Goal: Obtain resource: Download file/media

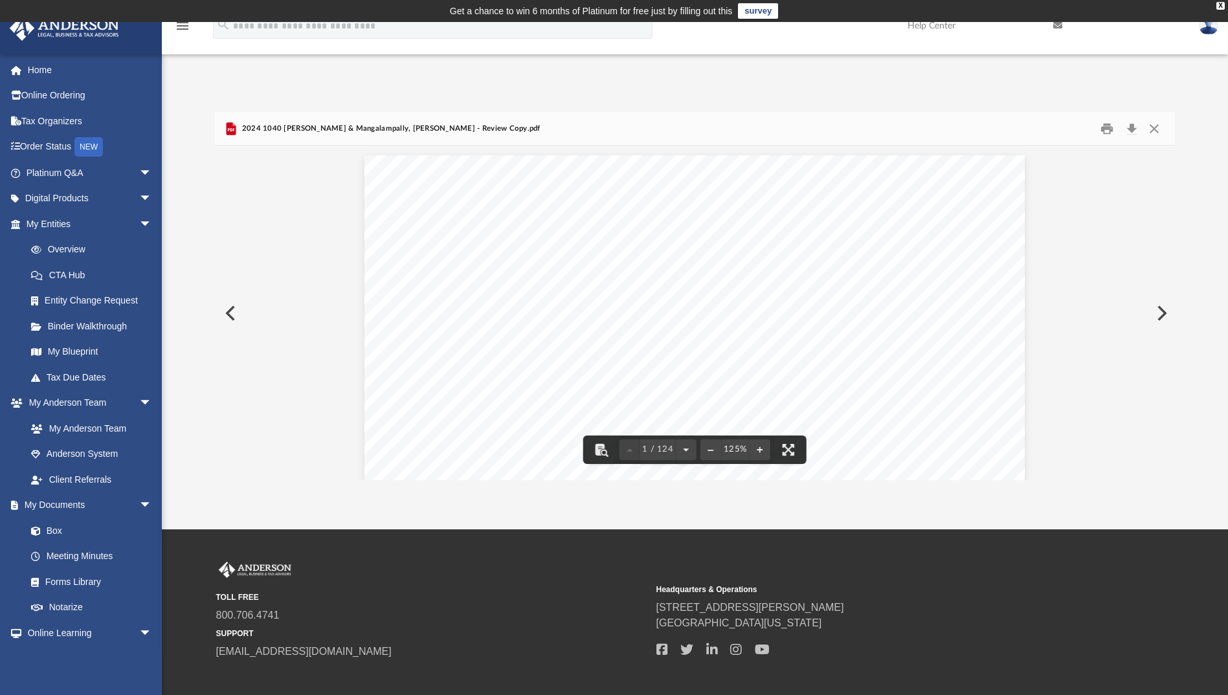
scroll to position [285, 950]
click at [1154, 126] on button "Close" at bounding box center [1153, 128] width 23 height 20
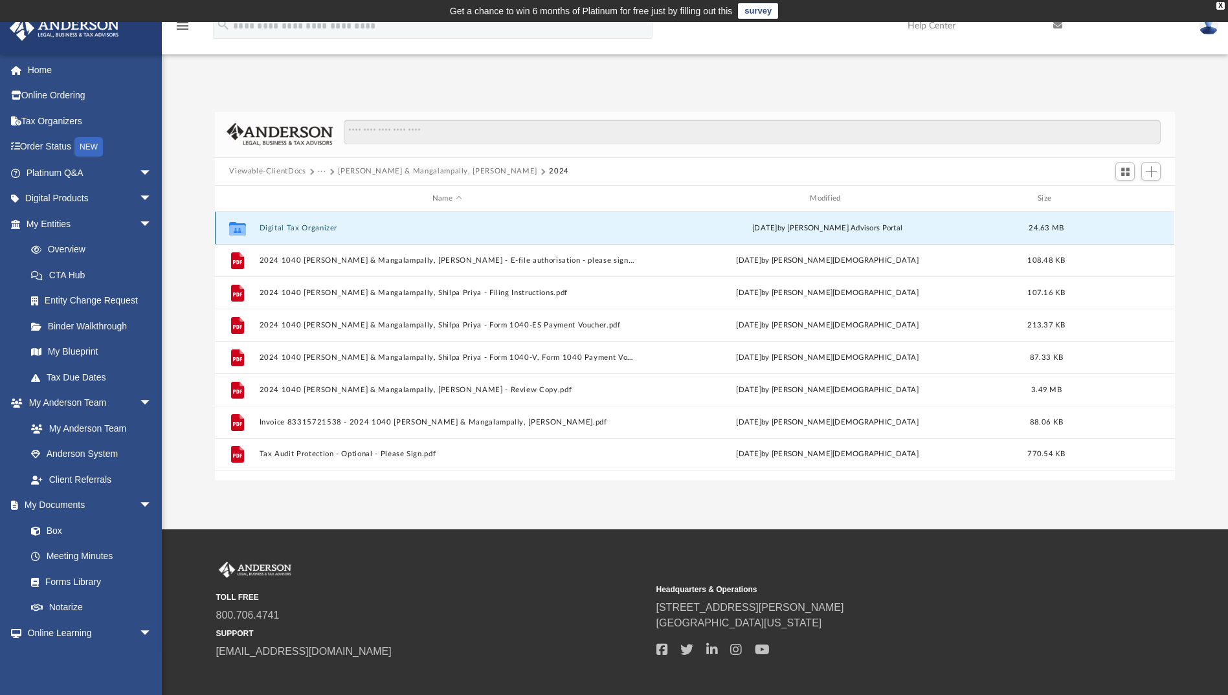
click at [298, 224] on button "Digital Tax Organizer" at bounding box center [447, 228] width 375 height 8
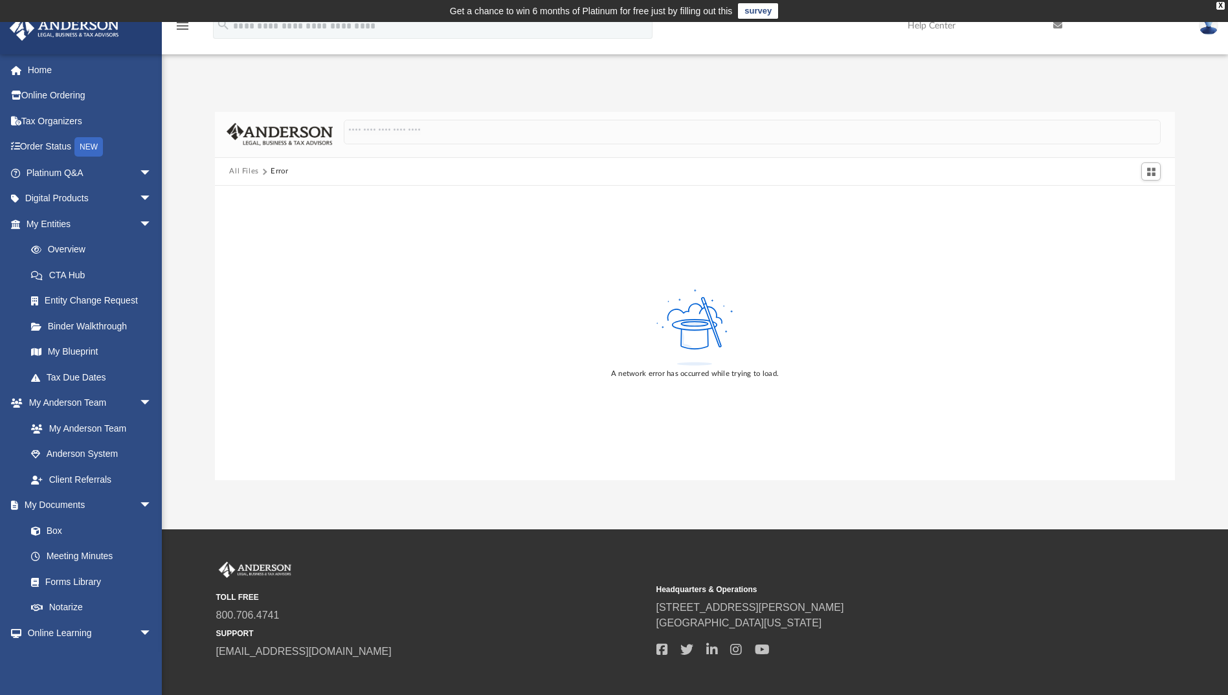
click at [249, 170] on button "All Files" at bounding box center [244, 172] width 30 height 12
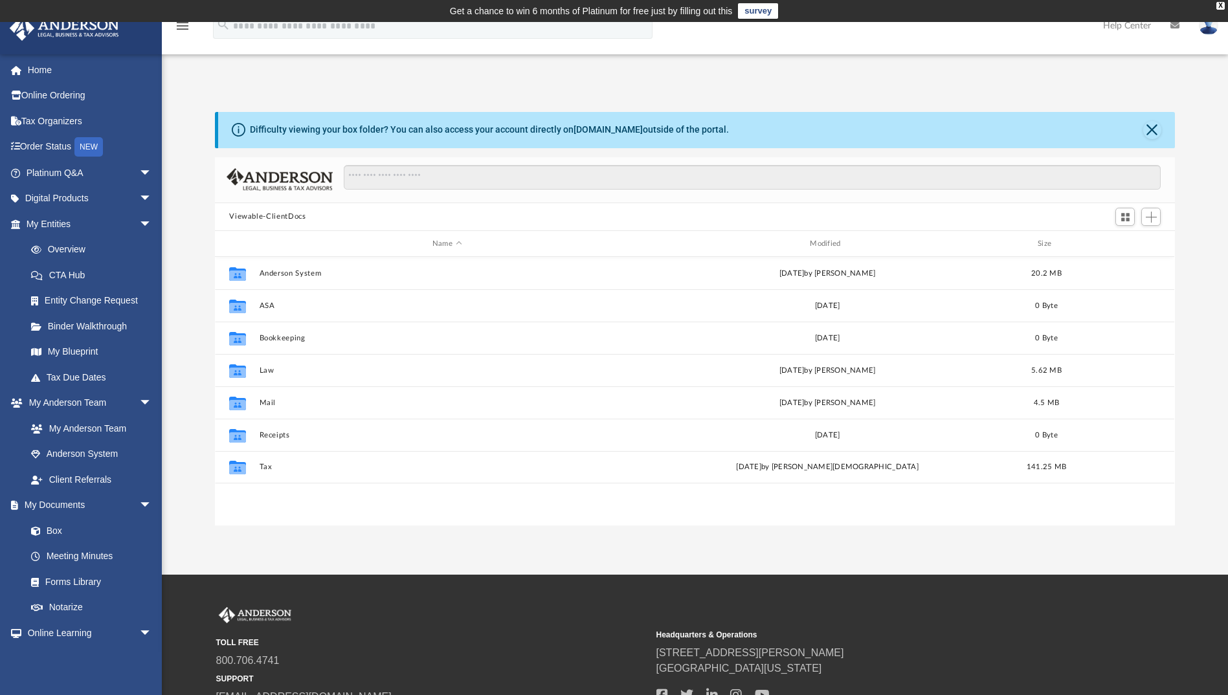
scroll to position [285, 950]
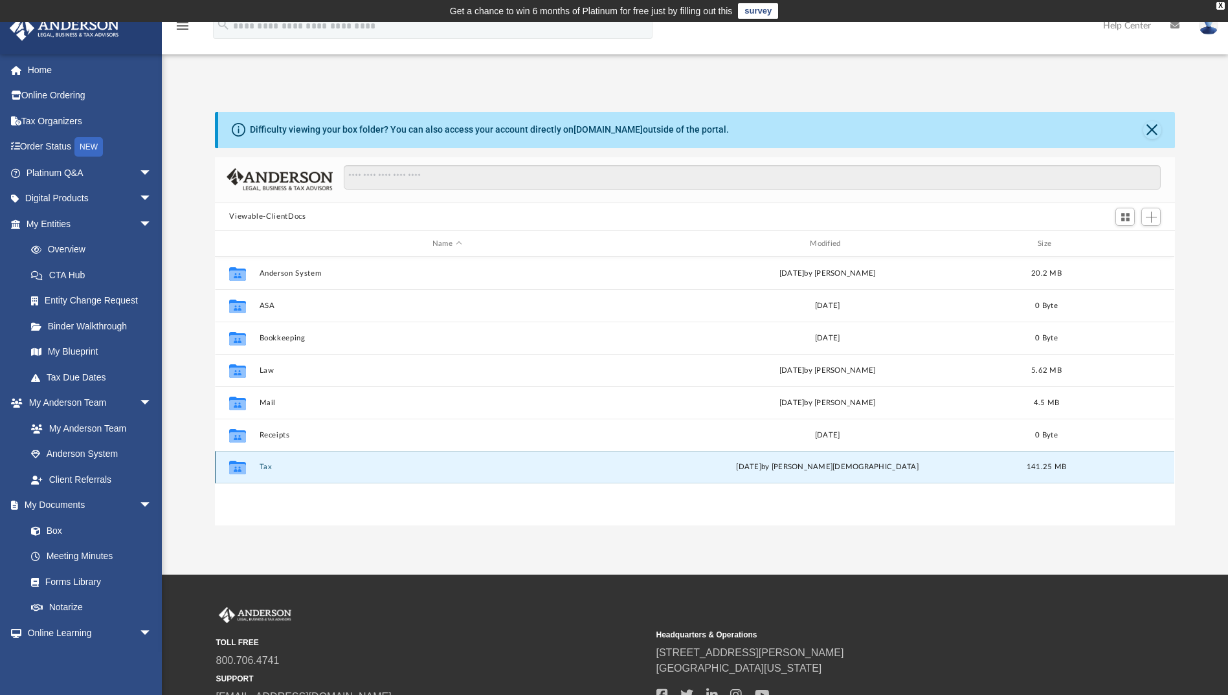
click at [261, 465] on button "Tax" at bounding box center [447, 467] width 375 height 8
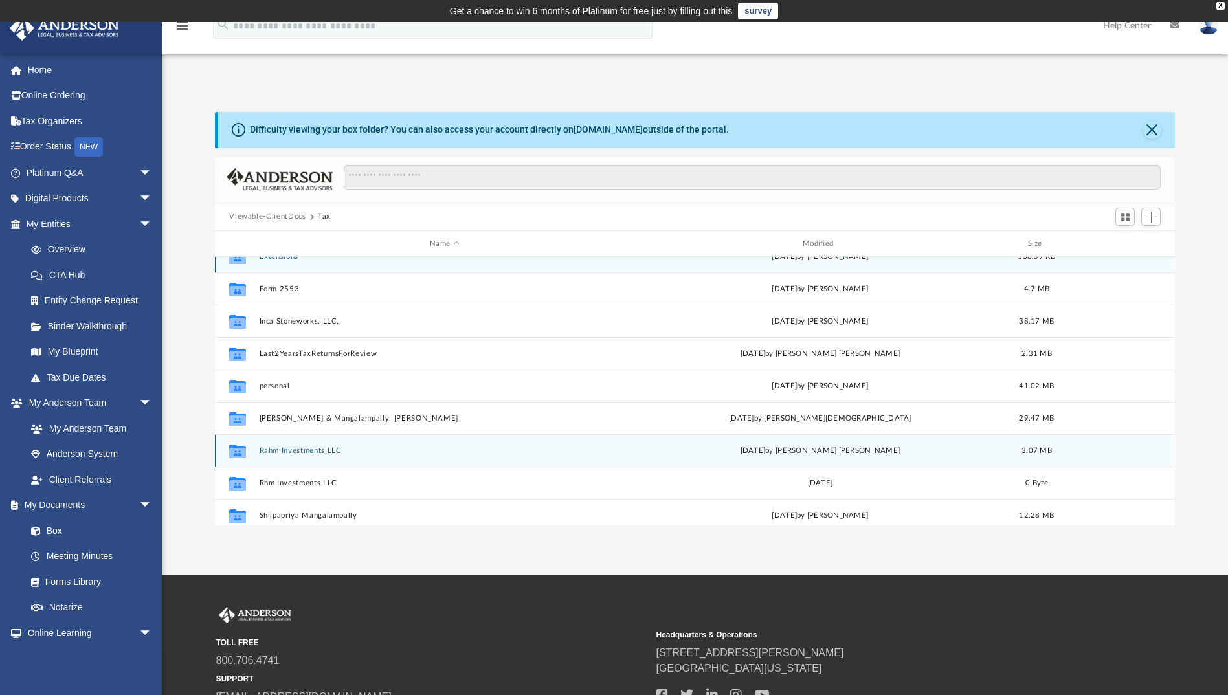
scroll to position [0, 0]
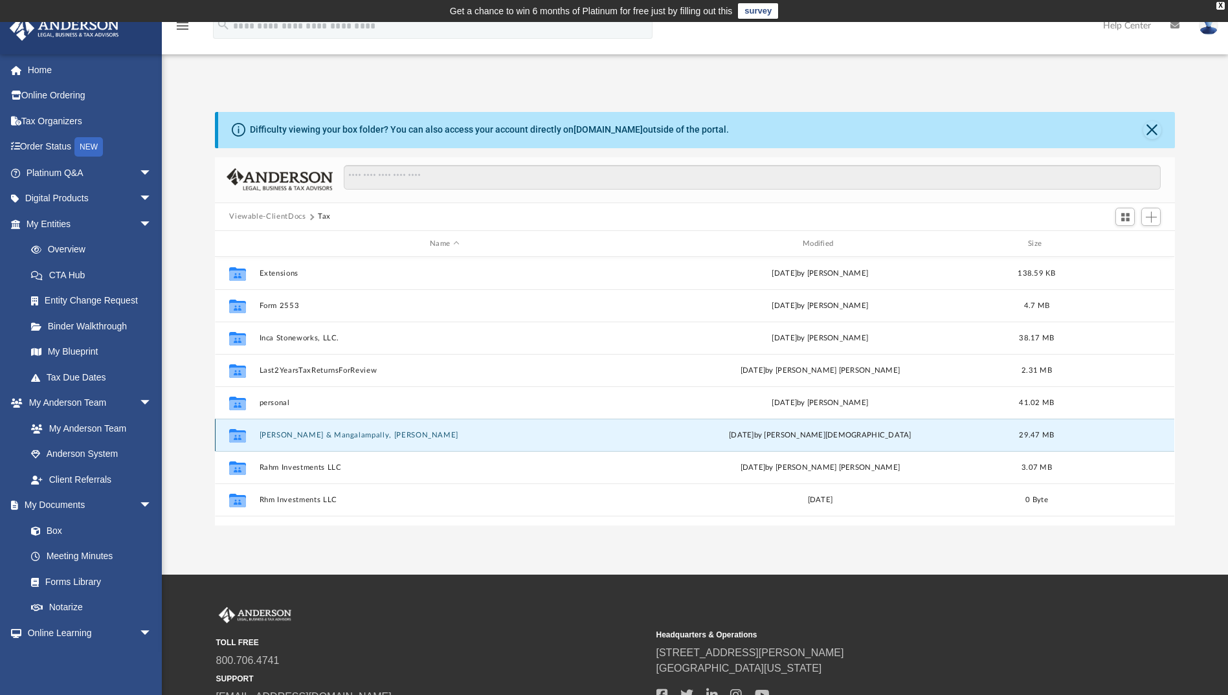
click at [285, 432] on button "[PERSON_NAME] & Mangalampally, [PERSON_NAME]" at bounding box center [445, 435] width 370 height 8
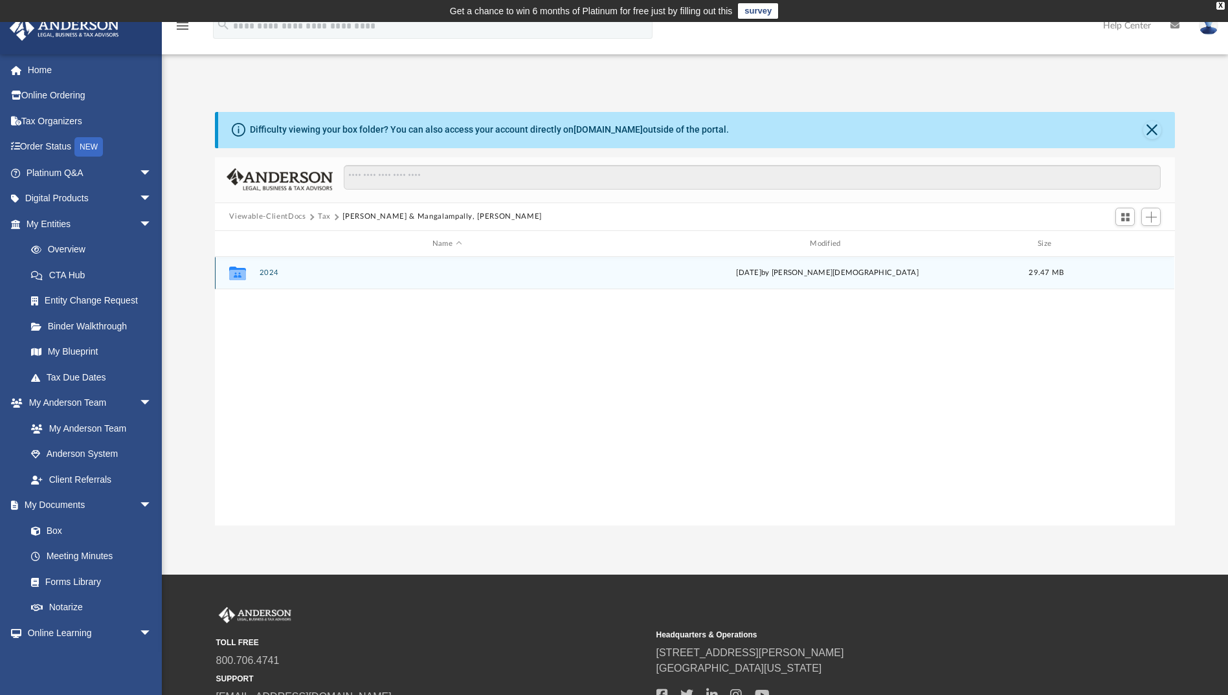
click at [265, 273] on button "2024" at bounding box center [447, 273] width 375 height 8
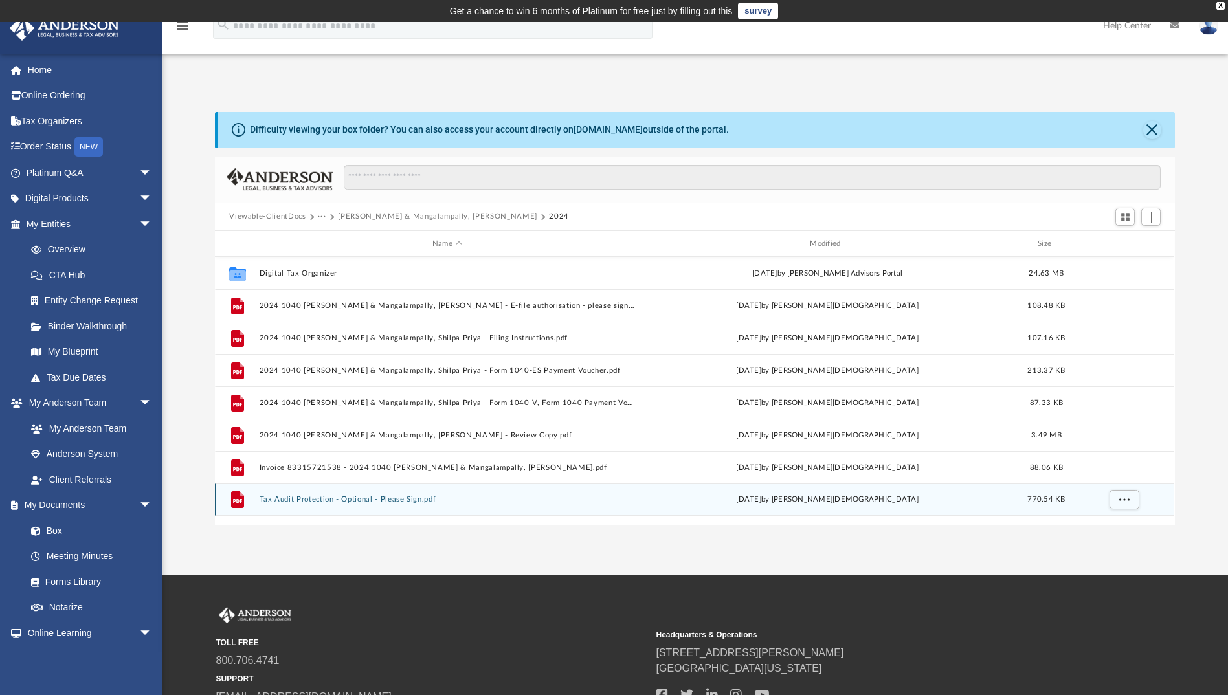
click at [335, 500] on button "Tax Audit Protection - Optional - Please Sign.pdf" at bounding box center [447, 500] width 375 height 8
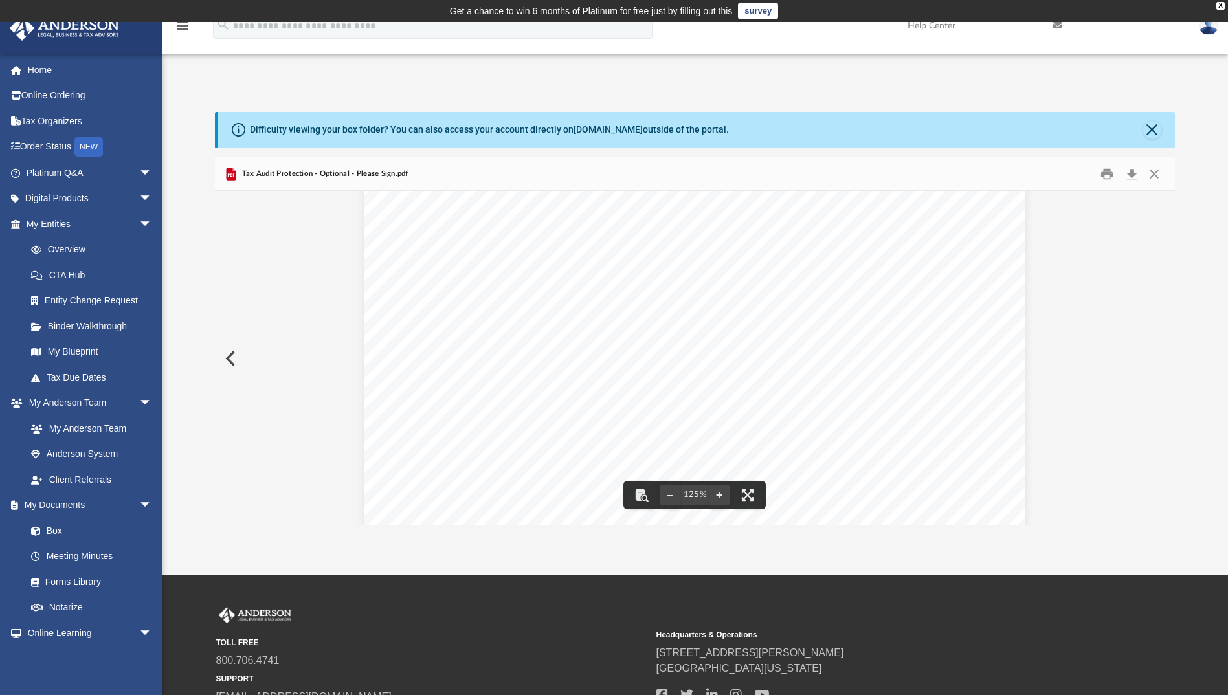
scroll to position [194, 0]
click at [549, 262] on div "TAX PREPARATION AUDIT PROTECTION Special Offer for Anderson Advisors Prepared R…" at bounding box center [694, 433] width 660 height 854
click at [1151, 131] on button "Close" at bounding box center [1152, 130] width 18 height 18
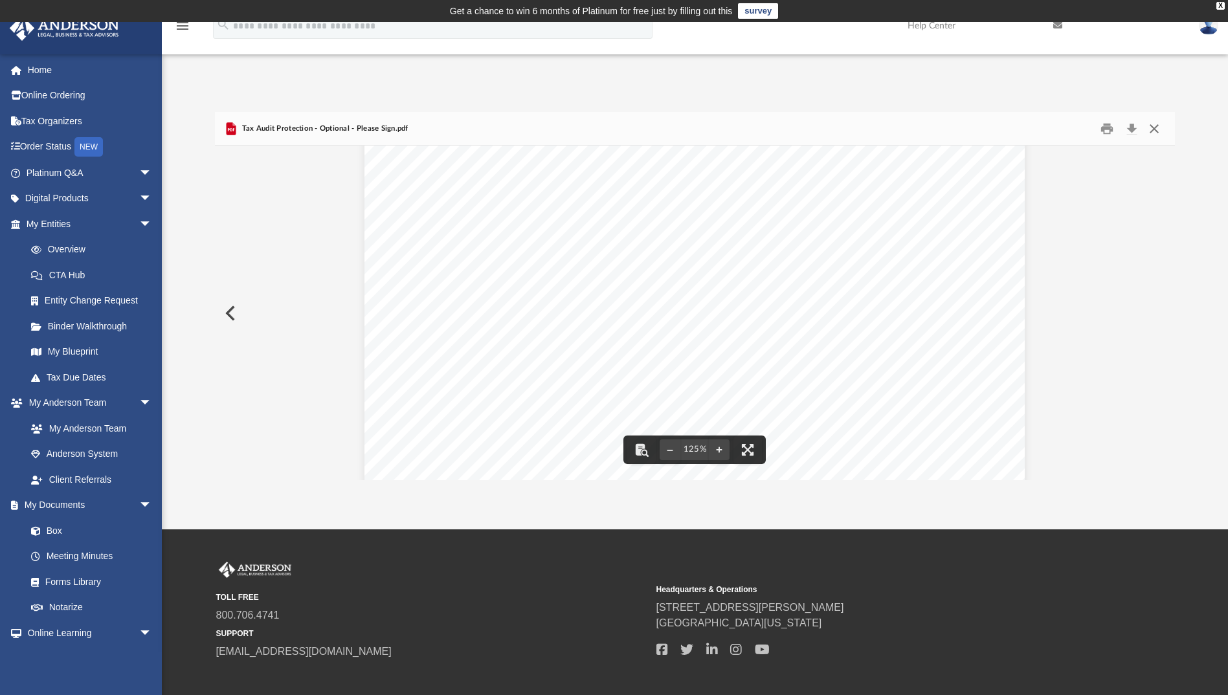
click at [1153, 128] on button "Close" at bounding box center [1153, 128] width 23 height 20
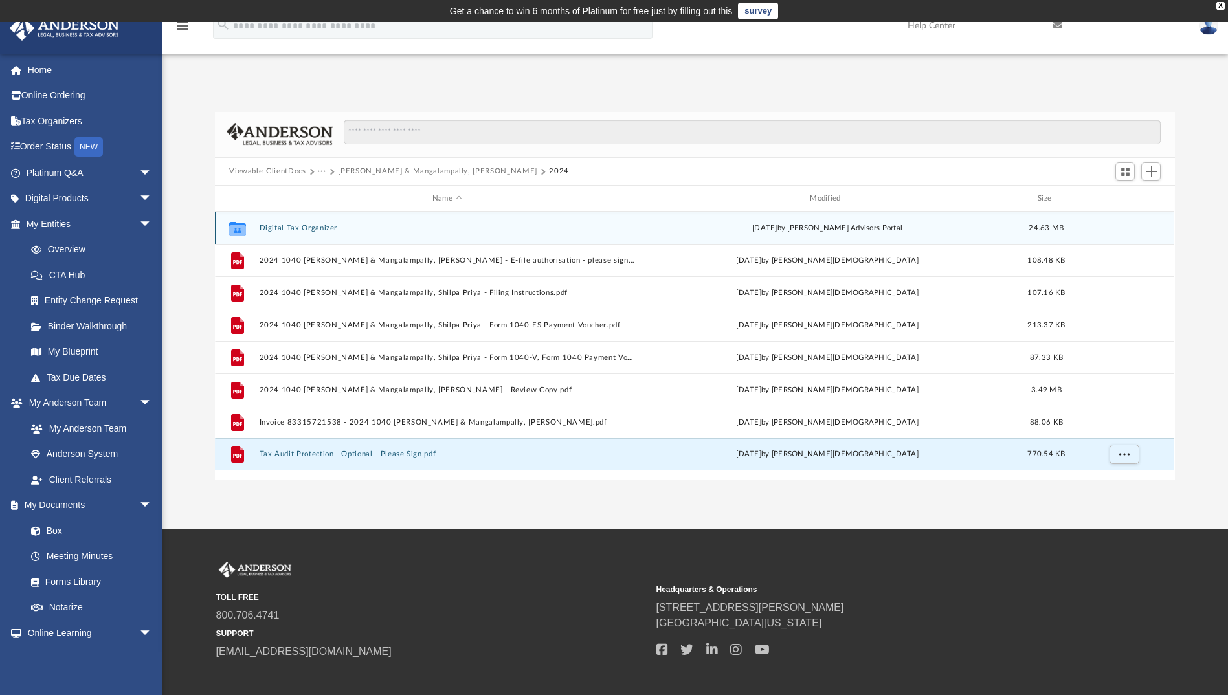
click at [299, 228] on button "Digital Tax Organizer" at bounding box center [447, 228] width 375 height 8
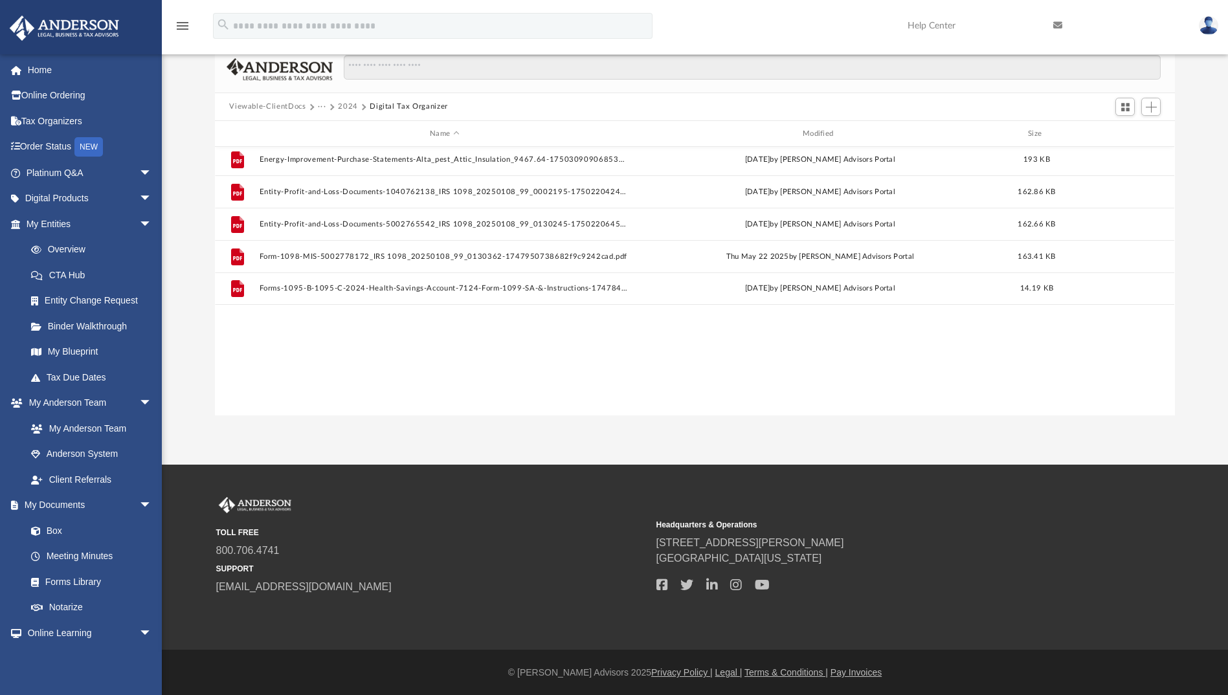
scroll to position [185, 0]
